Goal: Transaction & Acquisition: Subscribe to service/newsletter

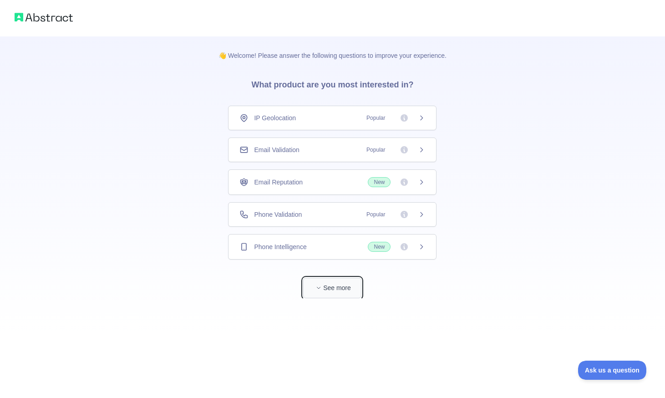
click at [336, 289] on button "See more" at bounding box center [332, 287] width 58 height 20
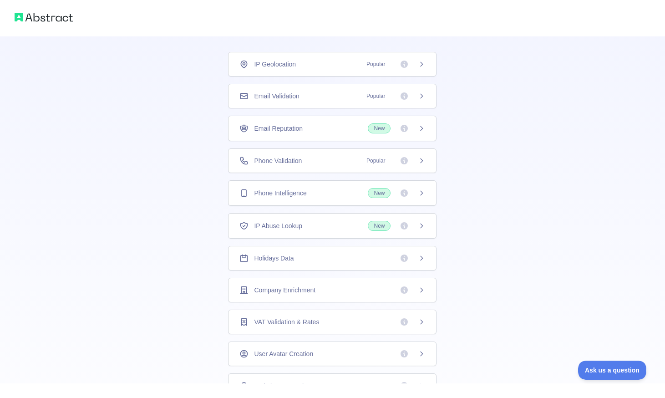
scroll to position [39, 0]
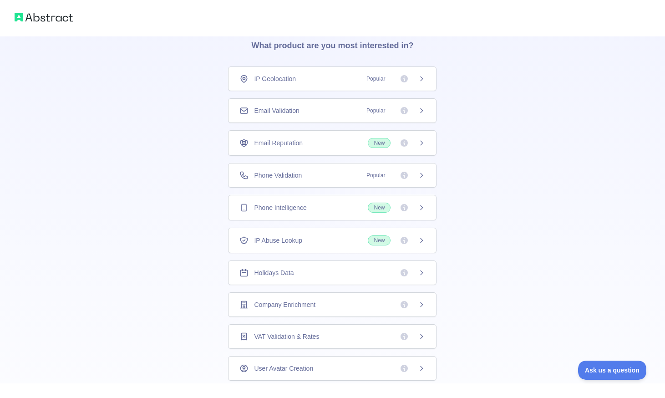
click at [335, 176] on div "Phone Validation Popular" at bounding box center [332, 175] width 186 height 9
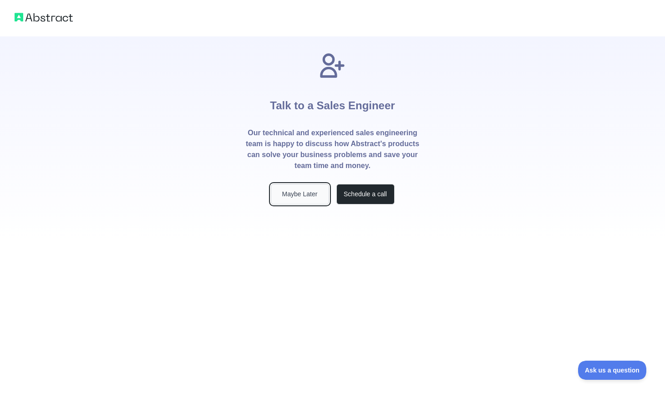
click at [308, 193] on button "Maybe Later" at bounding box center [300, 194] width 58 height 20
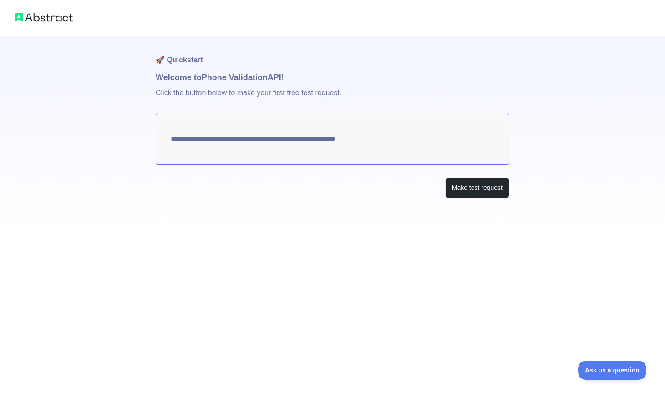
click at [56, 15] on img at bounding box center [44, 17] width 58 height 13
click at [472, 191] on button "Make test request" at bounding box center [477, 187] width 64 height 20
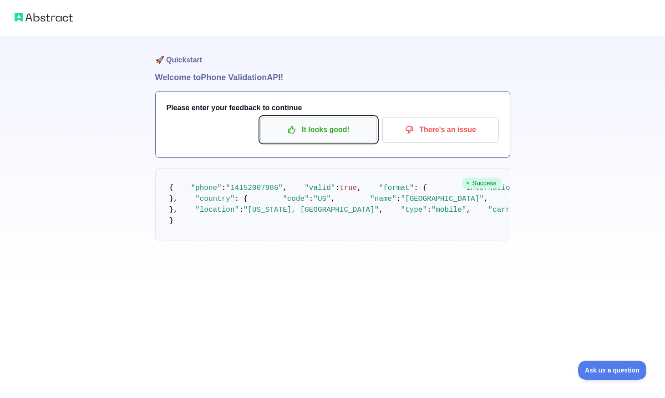
click at [330, 132] on p "It looks good!" at bounding box center [318, 129] width 103 height 15
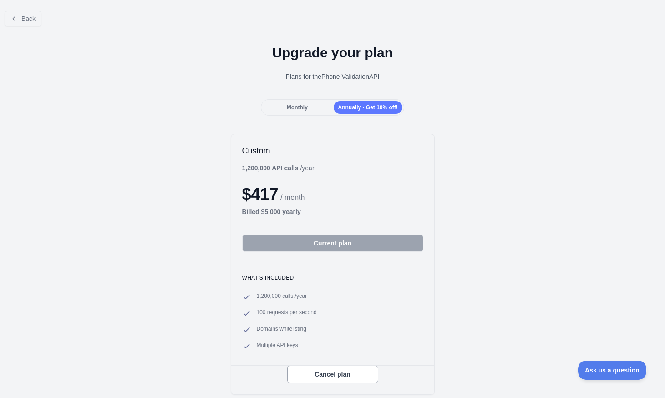
click at [303, 109] on span "Monthly" at bounding box center [297, 107] width 21 height 6
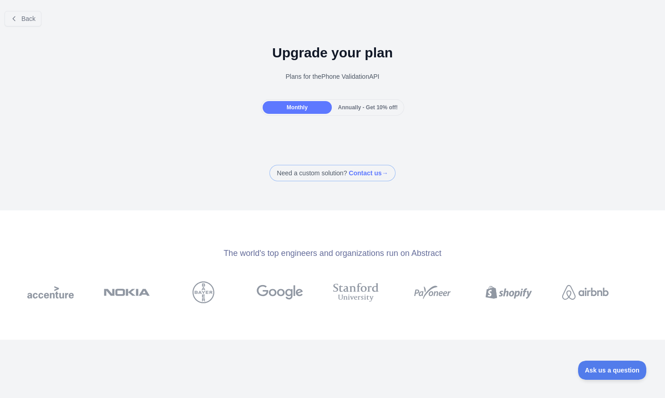
click at [370, 111] on div "Annually - Get 10% off!" at bounding box center [367, 107] width 69 height 13
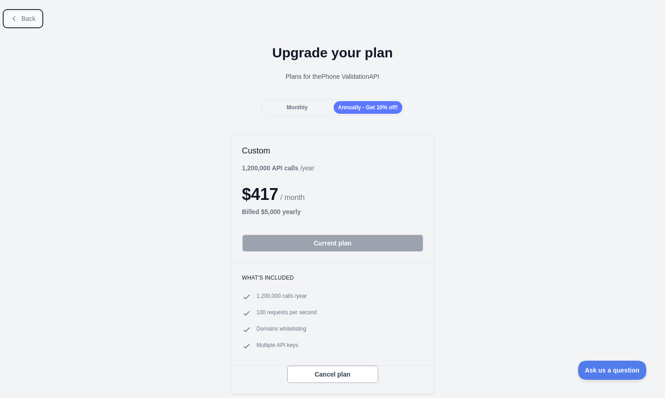
click at [30, 12] on button "Back" at bounding box center [23, 18] width 37 height 15
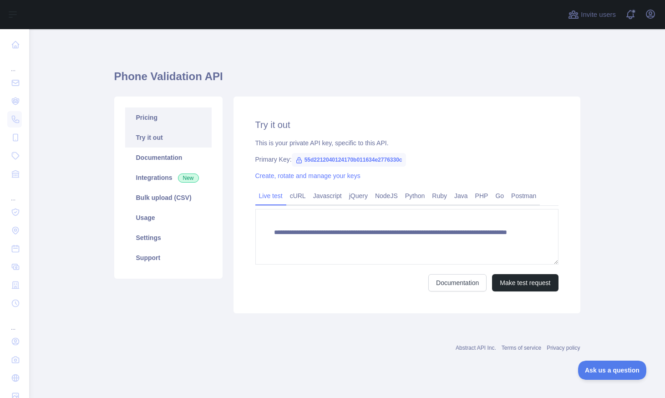
click at [189, 120] on link "Pricing" at bounding box center [168, 117] width 86 height 20
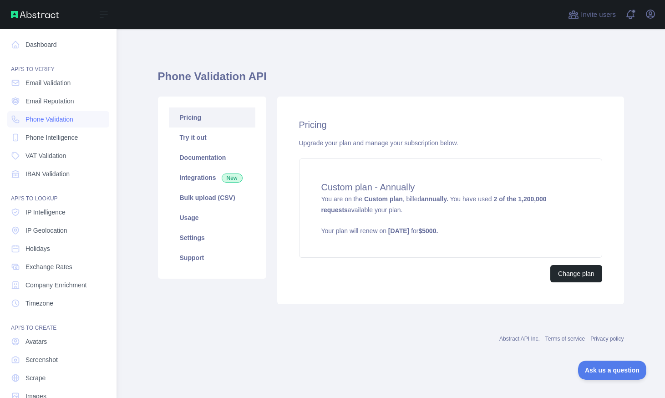
click at [55, 56] on div "API'S TO VERIFY" at bounding box center [58, 64] width 102 height 18
click at [53, 43] on link "Dashboard" at bounding box center [58, 44] width 102 height 16
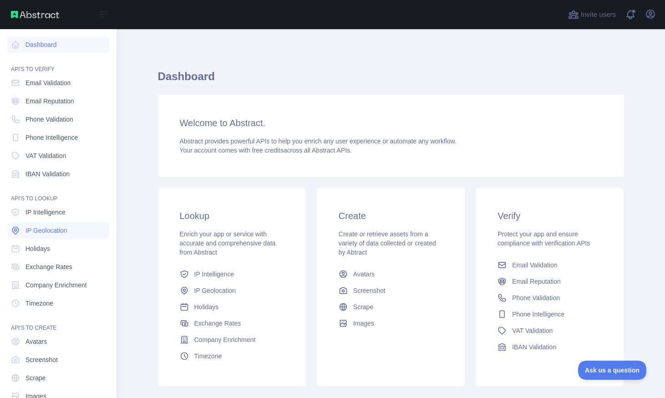
scroll to position [21, 0]
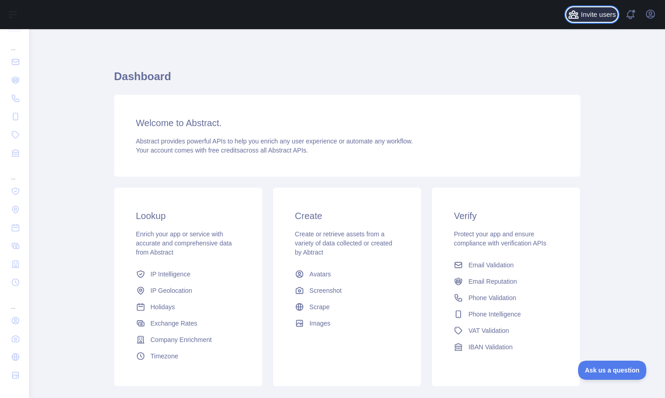
click at [601, 13] on span "Invite users" at bounding box center [597, 15] width 35 height 10
click at [606, 15] on span "Invite users" at bounding box center [597, 15] width 35 height 10
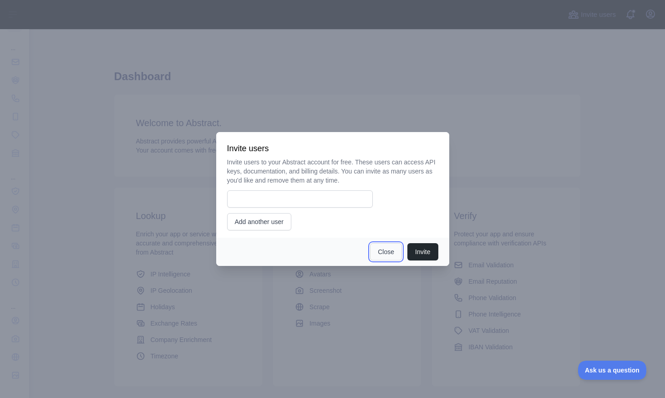
click at [390, 252] on button "Close" at bounding box center [386, 251] width 32 height 17
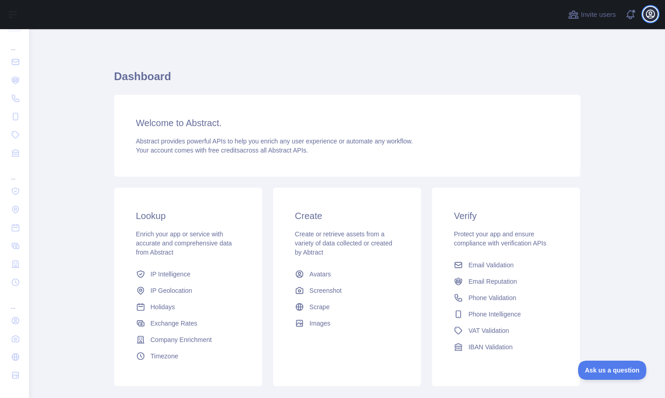
click at [653, 14] on icon "button" at bounding box center [650, 14] width 11 height 11
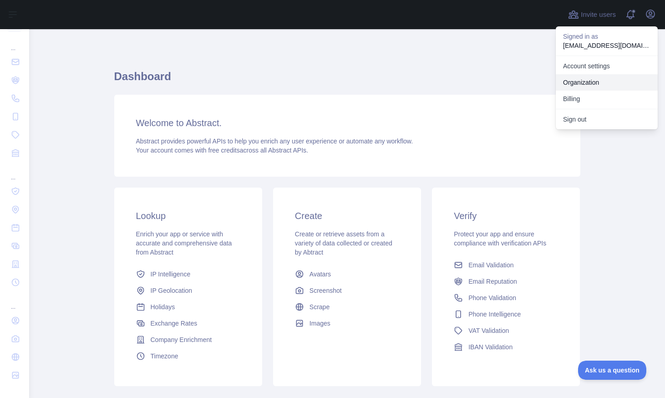
click at [604, 79] on link "Organization" at bounding box center [606, 82] width 102 height 16
